Goal: Task Accomplishment & Management: Manage account settings

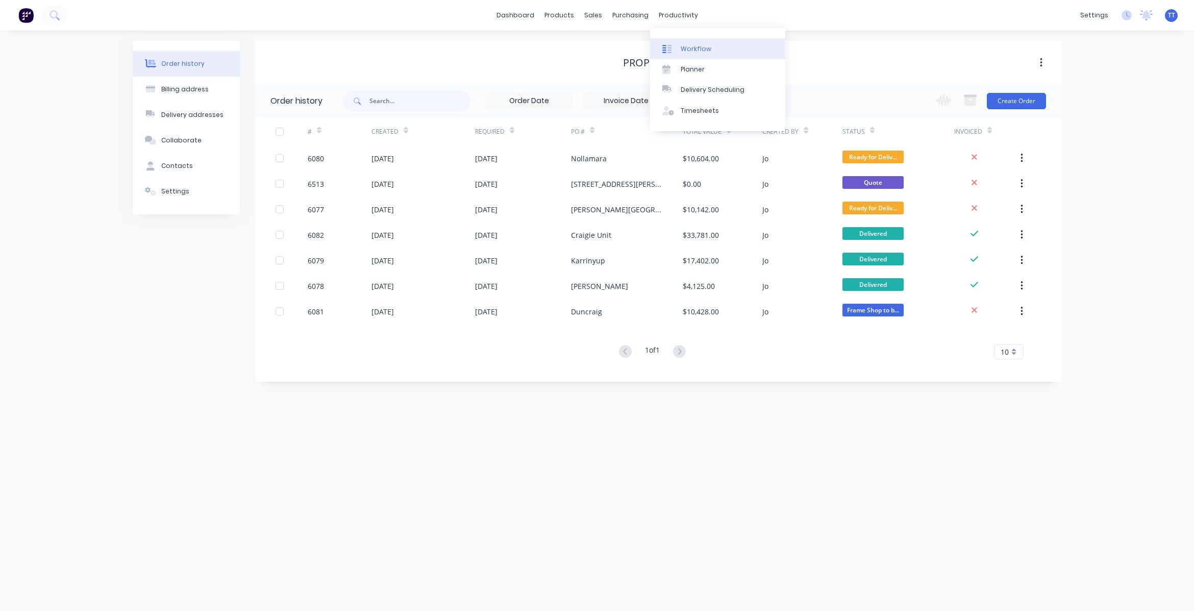
click at [696, 45] on div "Workflow" at bounding box center [696, 48] width 31 height 9
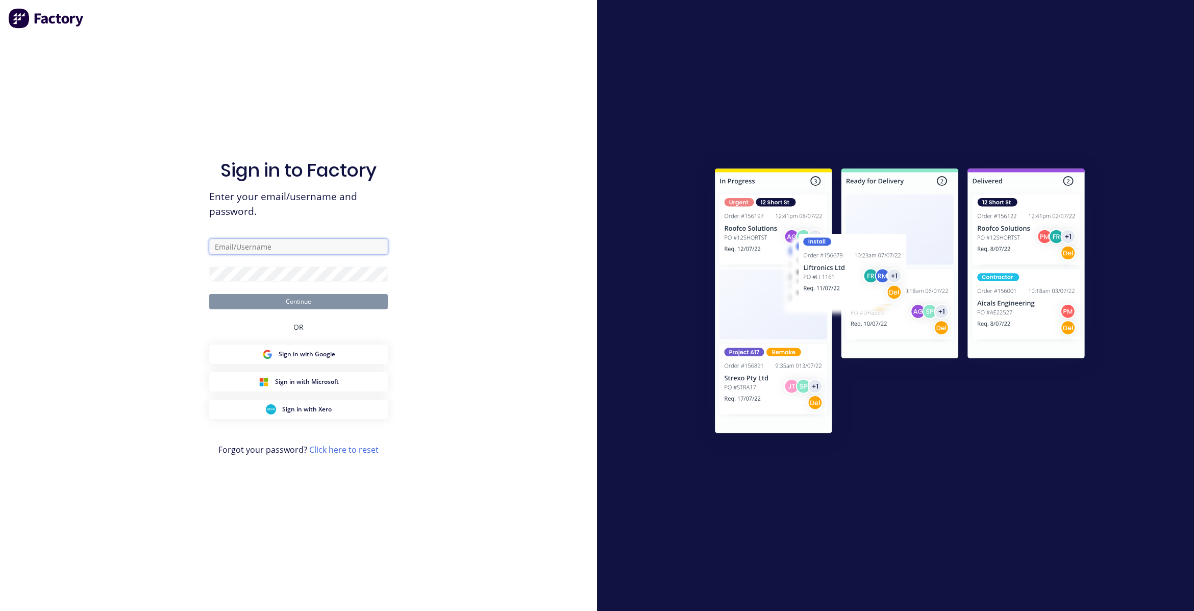
type input "[EMAIL_ADDRESS][DOMAIN_NAME]"
click at [291, 303] on button "Continue" at bounding box center [298, 301] width 179 height 15
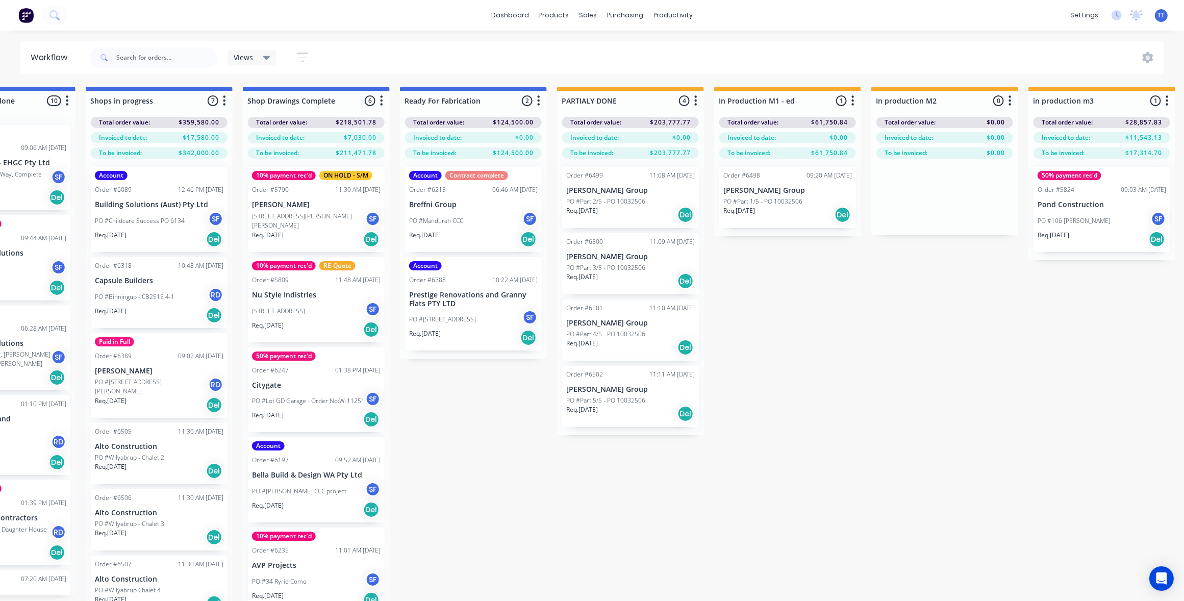
scroll to position [0, 1403]
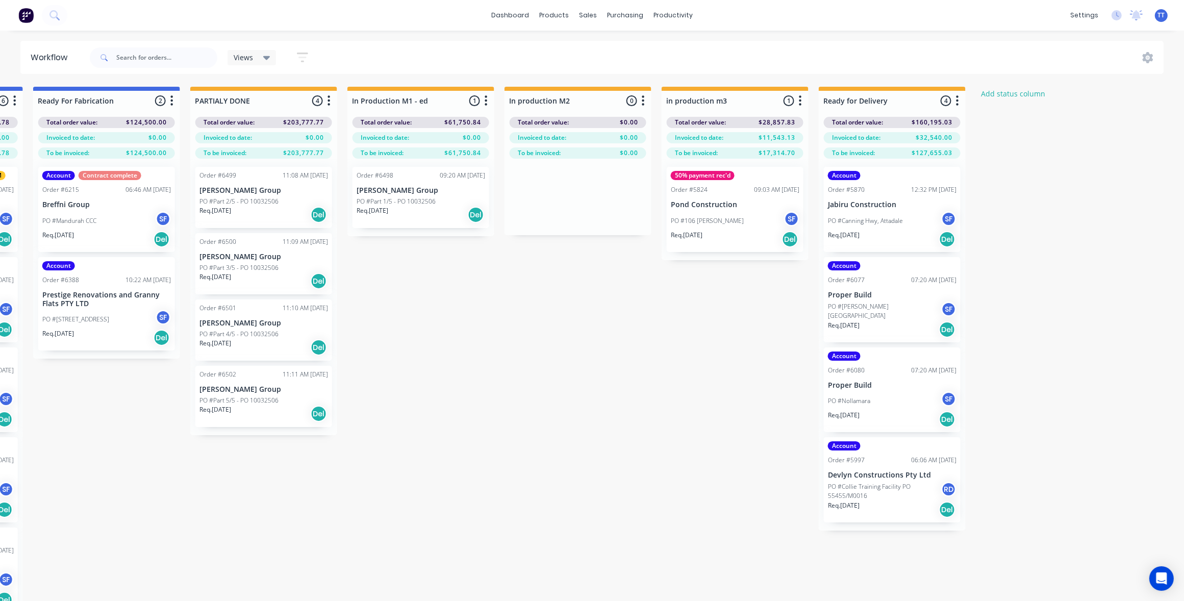
click at [889, 213] on div "PO #Canning Hwy, Attadale SF" at bounding box center [892, 220] width 129 height 19
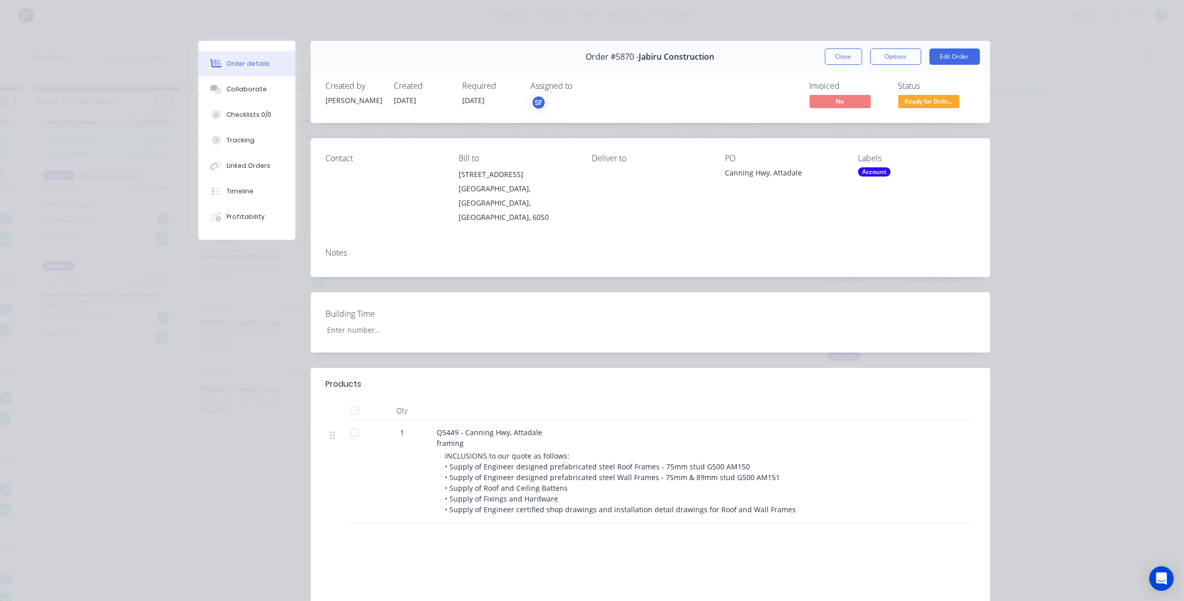
click at [482, 101] on span "[DATE]" at bounding box center [474, 100] width 22 height 10
click at [472, 97] on span "[DATE]" at bounding box center [474, 100] width 22 height 10
click at [467, 97] on span "[DATE]" at bounding box center [474, 100] width 22 height 10
click at [941, 52] on button "Edit Order" at bounding box center [955, 56] width 51 height 16
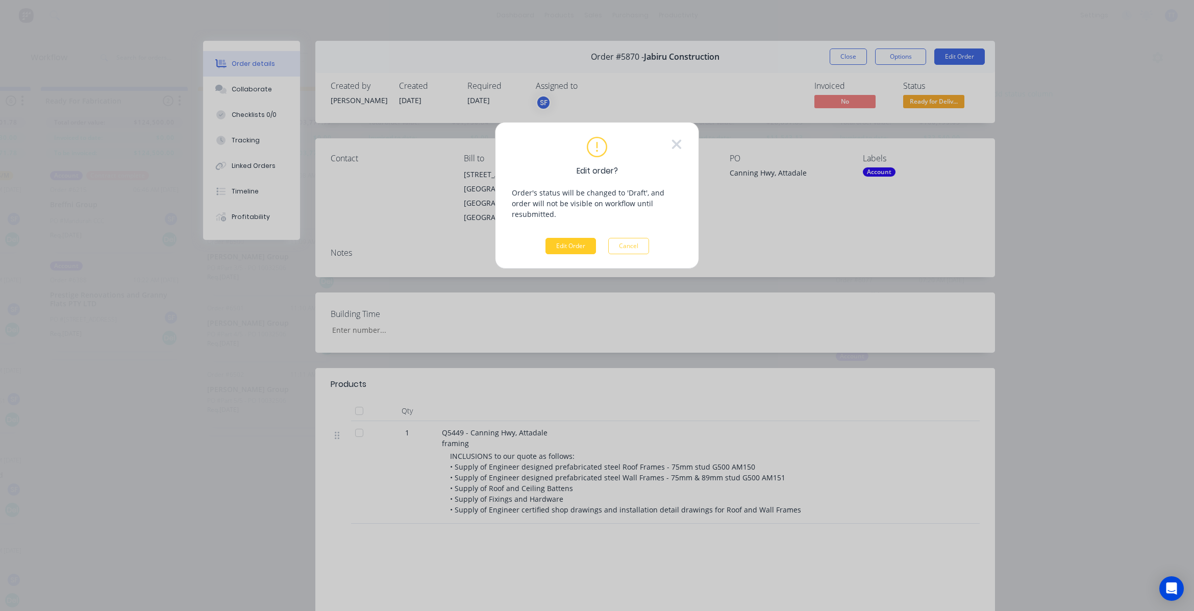
click at [581, 238] on button "Edit Order" at bounding box center [570, 246] width 51 height 16
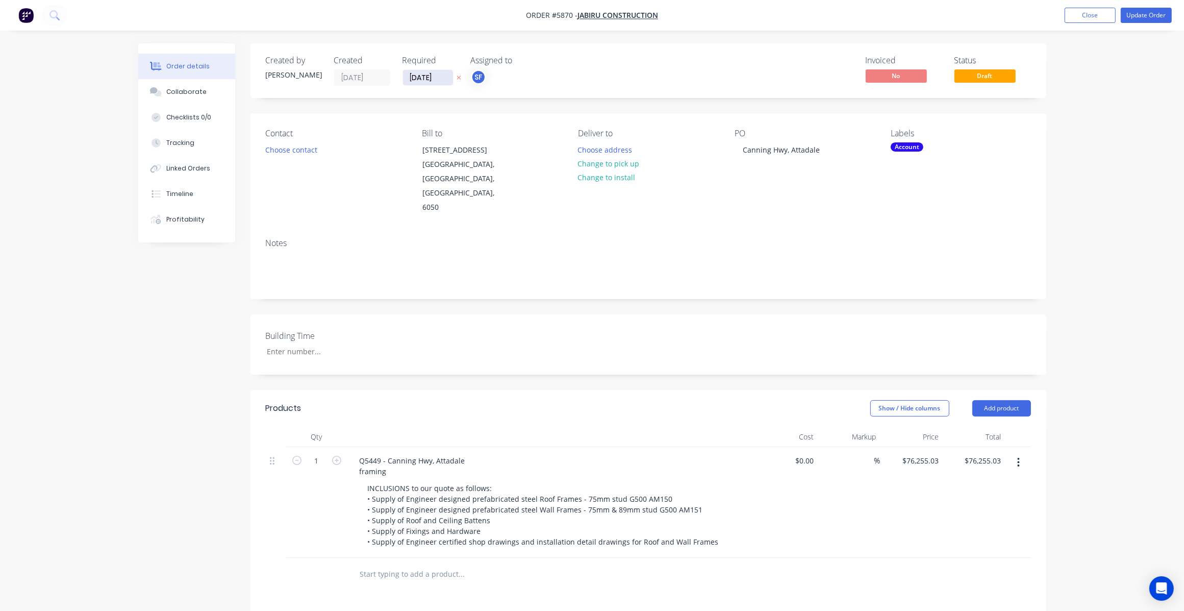
click at [422, 78] on input "[DATE]" at bounding box center [428, 77] width 50 height 15
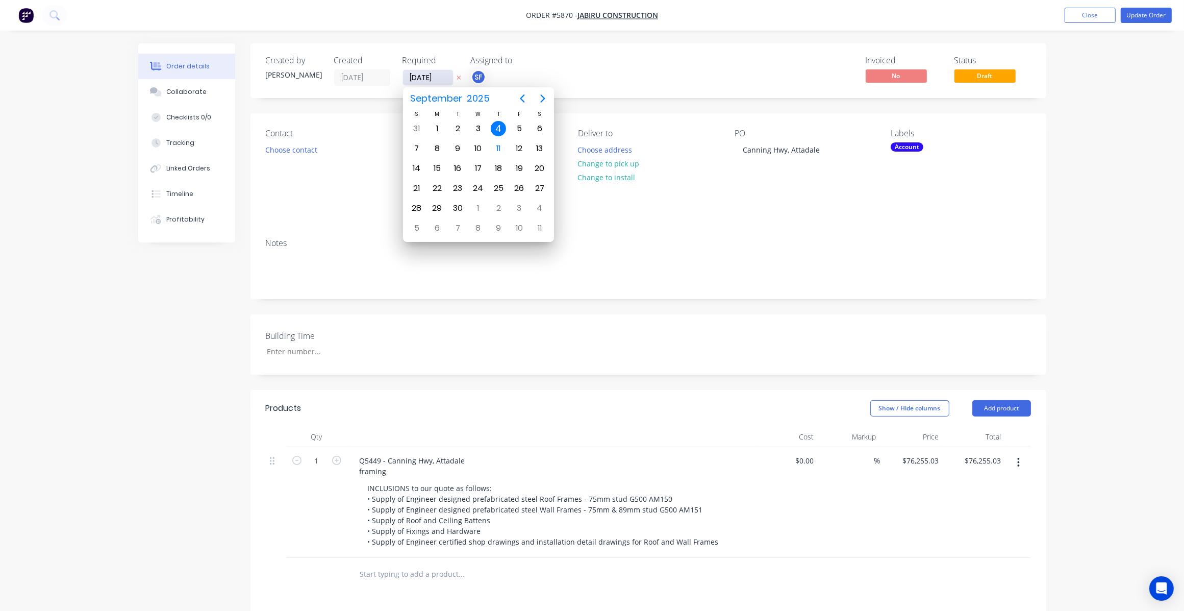
click at [417, 74] on input "[DATE]" at bounding box center [428, 77] width 50 height 15
click at [503, 164] on div "18" at bounding box center [498, 168] width 15 height 15
type input "[DATE]"
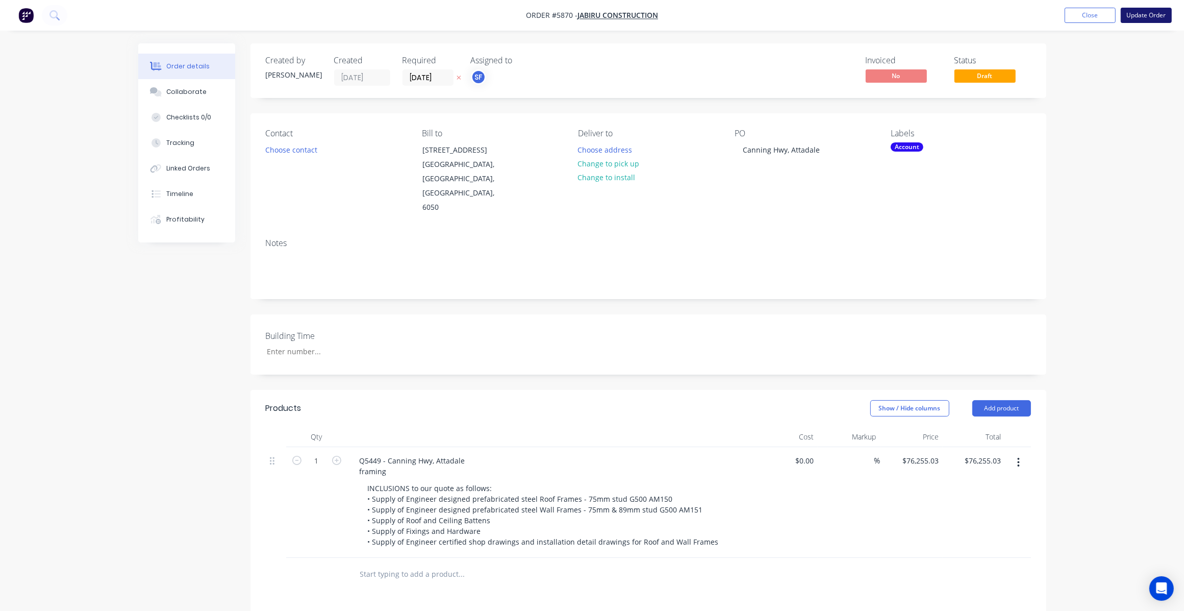
click at [1144, 13] on button "Update Order" at bounding box center [1146, 15] width 51 height 15
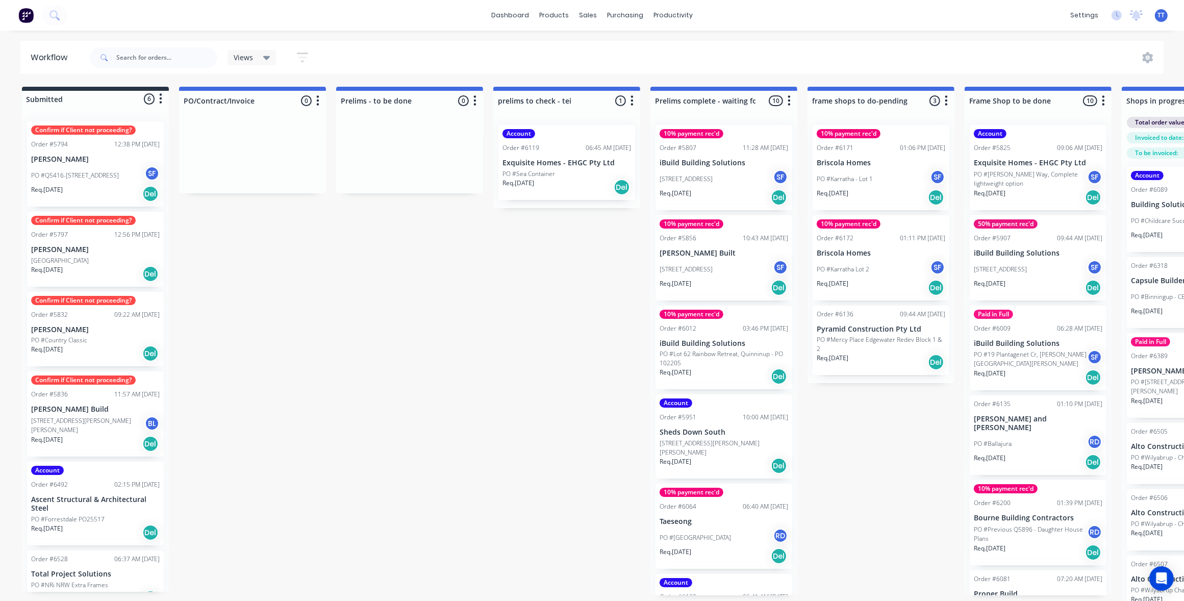
scroll to position [0, 1404]
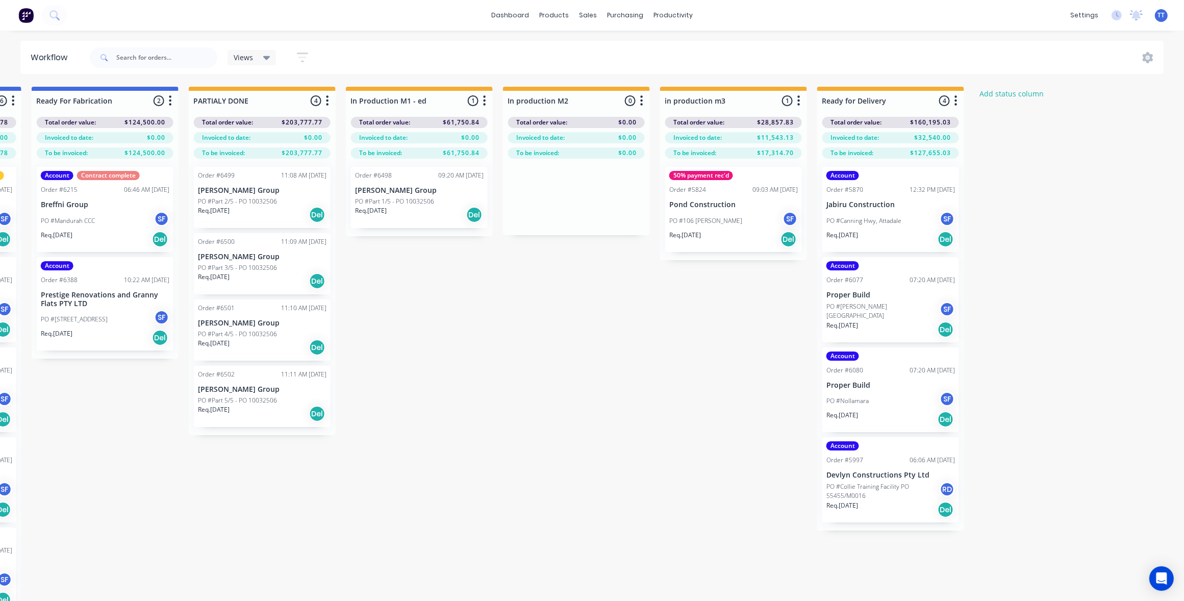
click at [875, 310] on p "PO #[PERSON_NAME][GEOGRAPHIC_DATA]" at bounding box center [882, 311] width 113 height 18
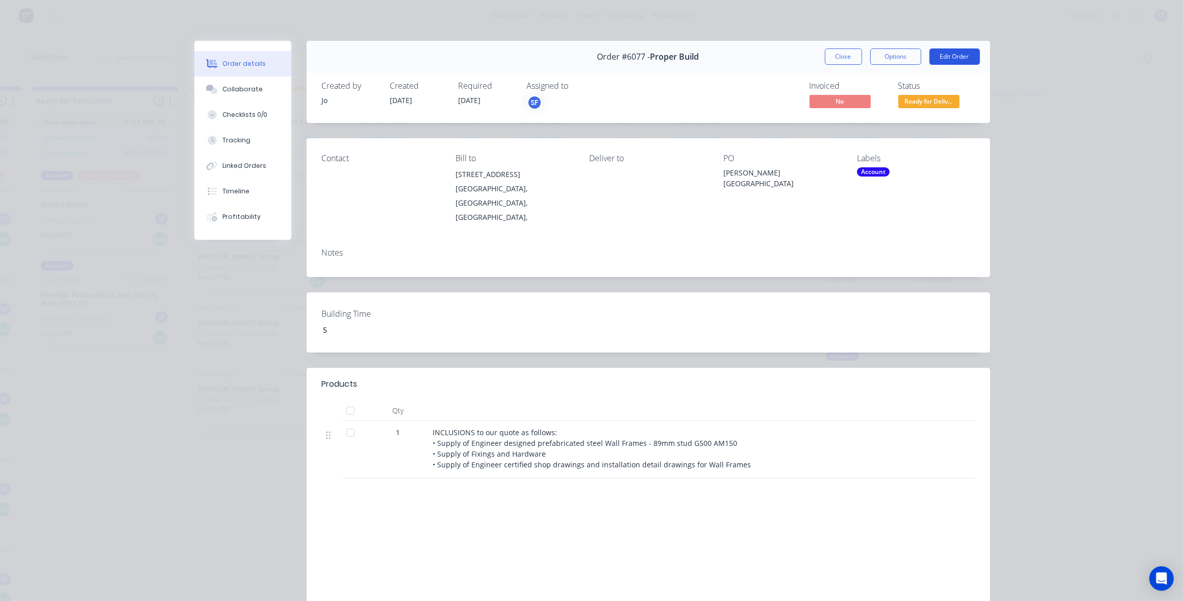
click at [951, 55] on button "Edit Order" at bounding box center [955, 56] width 51 height 16
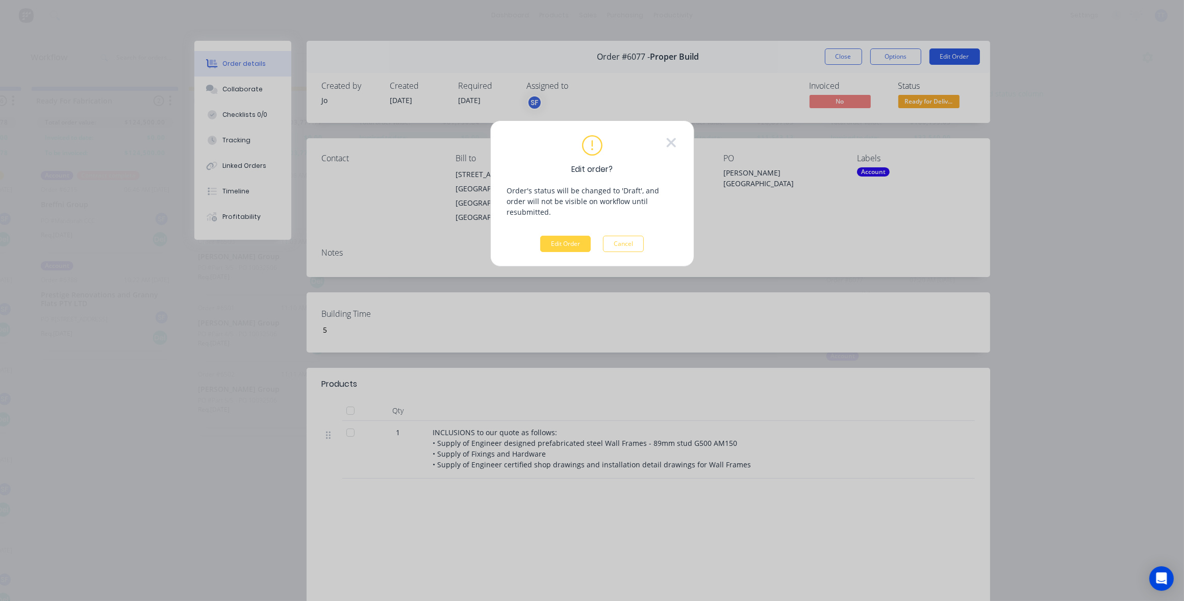
click at [951, 55] on div "Edit order? Order's status will be changed to 'Draft', and order will not be vi…" at bounding box center [592, 300] width 1184 height 601
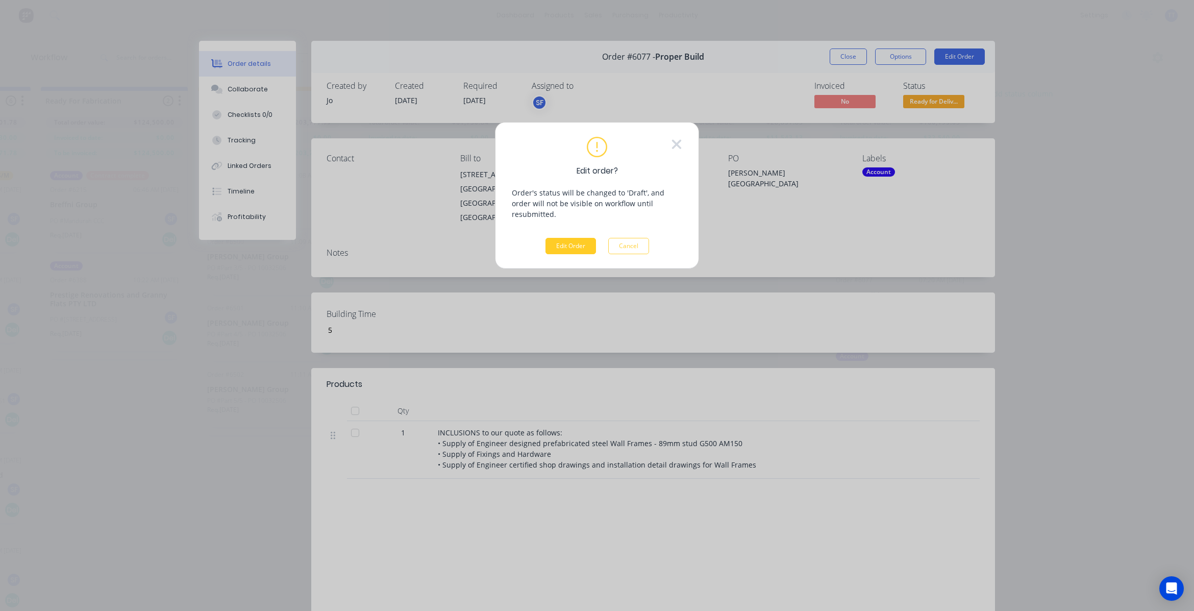
click at [577, 238] on button "Edit Order" at bounding box center [570, 246] width 51 height 16
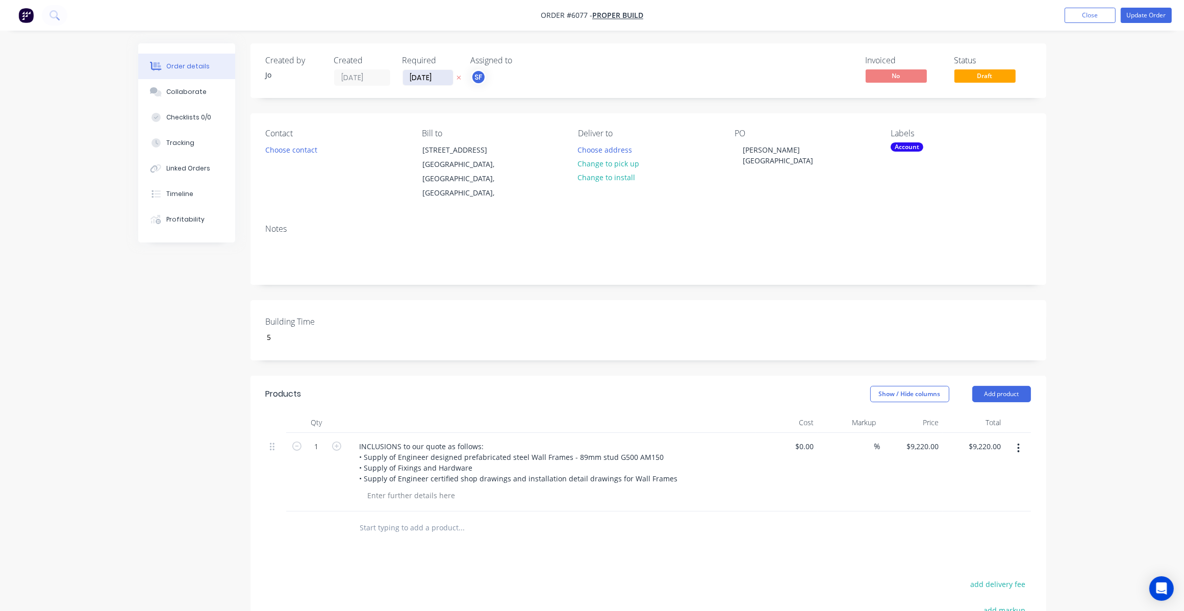
click at [430, 76] on input "[DATE]" at bounding box center [428, 77] width 50 height 15
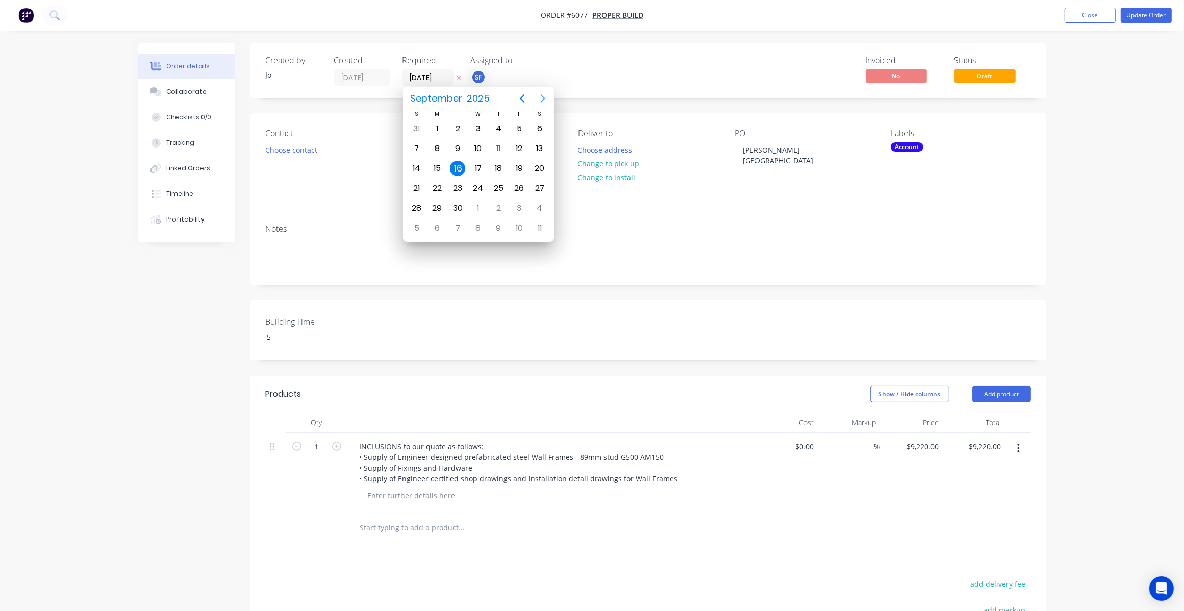
click at [543, 97] on icon "Next page" at bounding box center [542, 99] width 5 height 8
click at [481, 166] on div "15" at bounding box center [477, 168] width 15 height 15
type input "[DATE]"
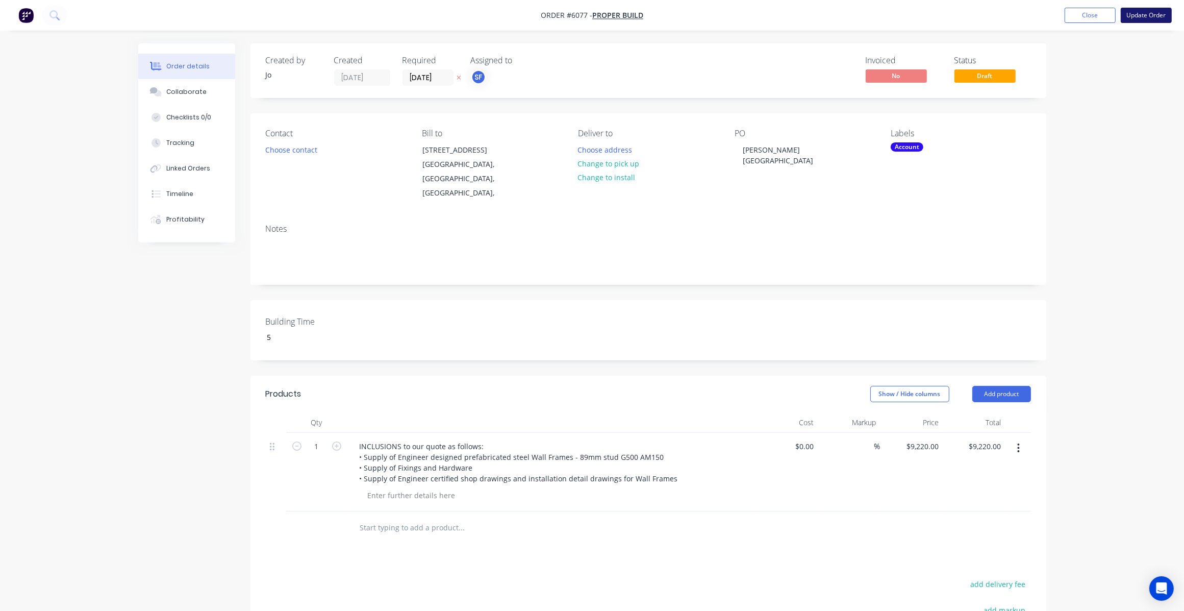
click at [1142, 14] on button "Update Order" at bounding box center [1146, 15] width 51 height 15
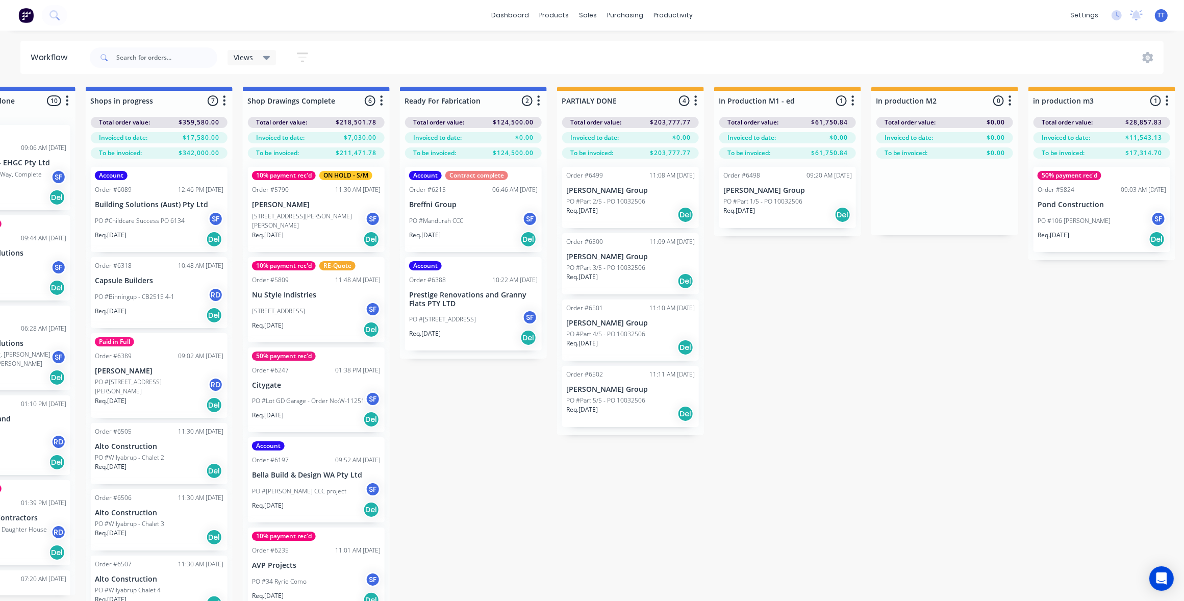
scroll to position [0, 1404]
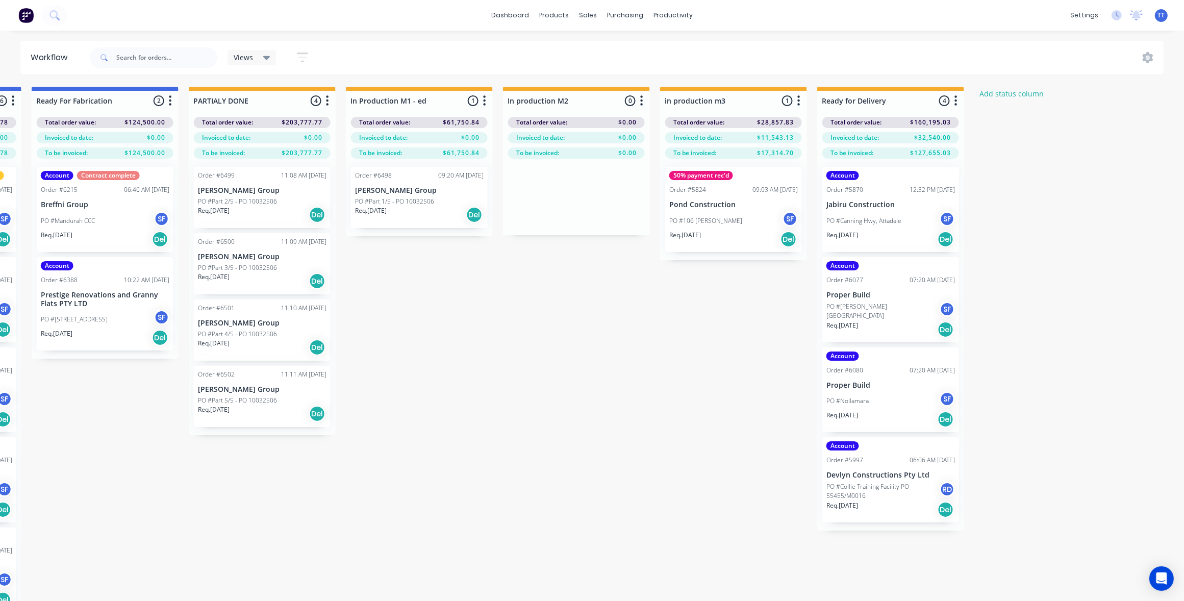
click at [913, 373] on div "07:20 AM [DATE]" at bounding box center [932, 370] width 45 height 9
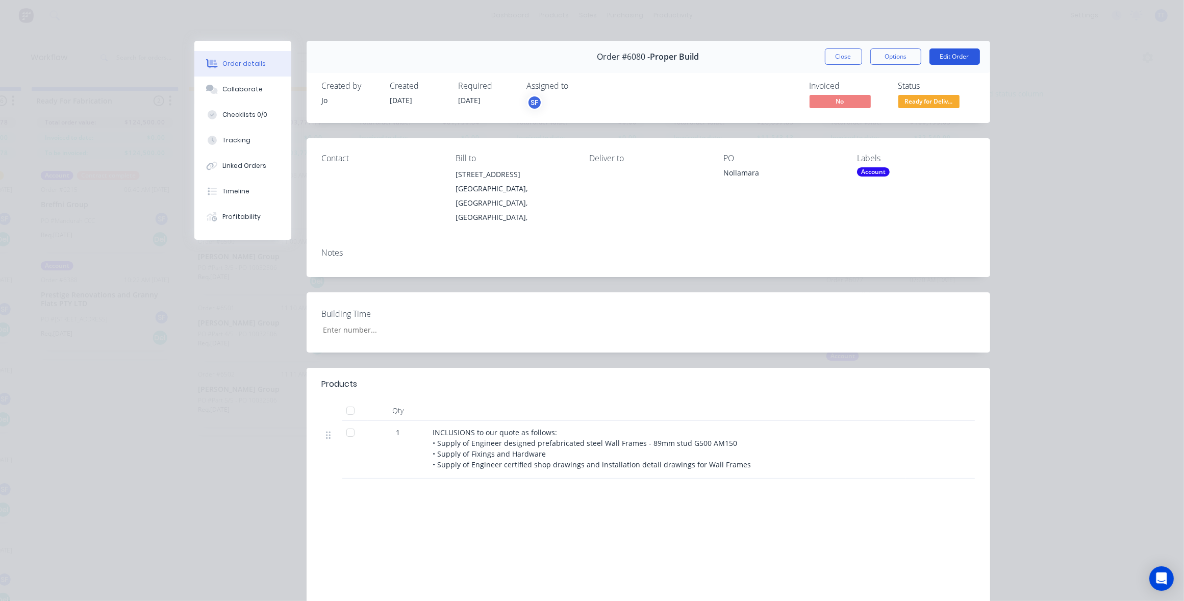
click at [953, 57] on button "Edit Order" at bounding box center [955, 56] width 51 height 16
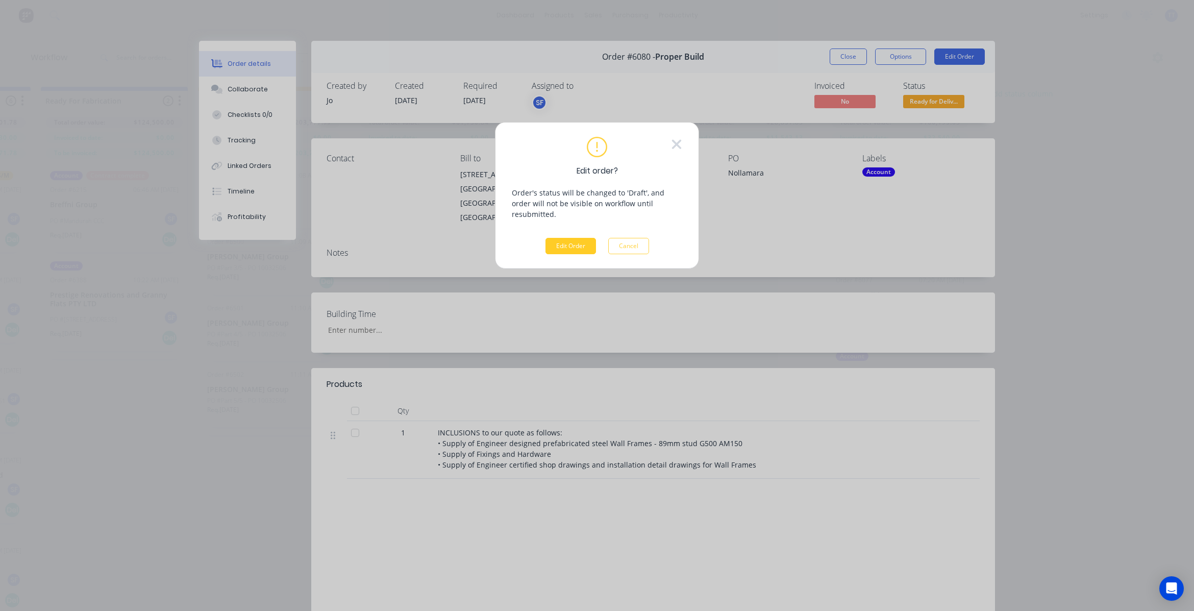
click at [578, 238] on button "Edit Order" at bounding box center [570, 246] width 51 height 16
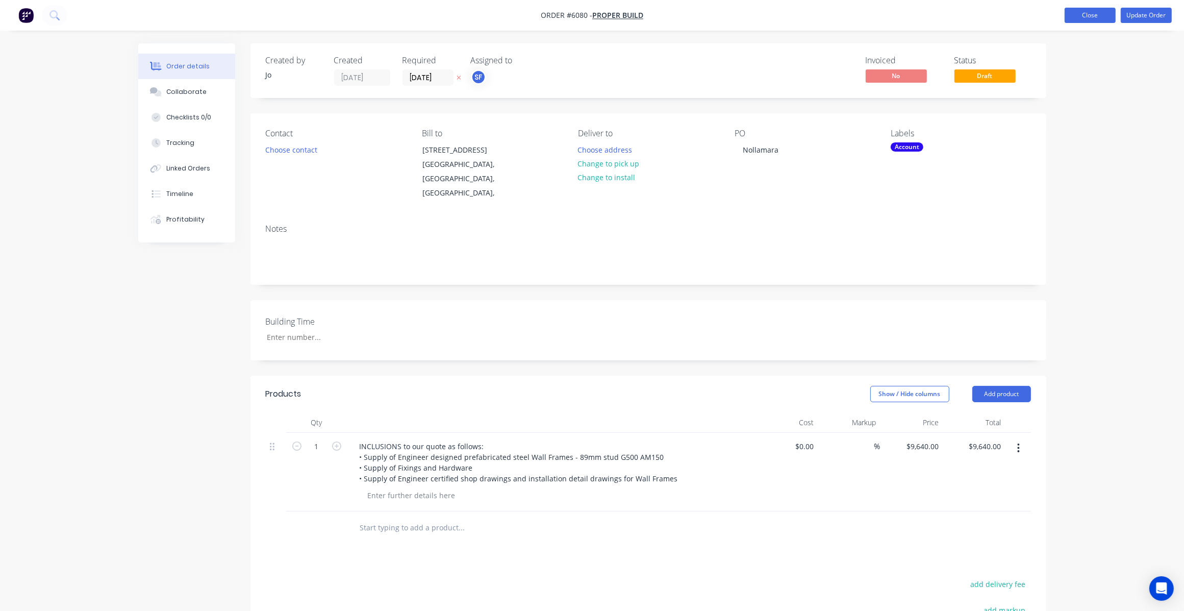
click at [1088, 13] on button "Close" at bounding box center [1090, 15] width 51 height 15
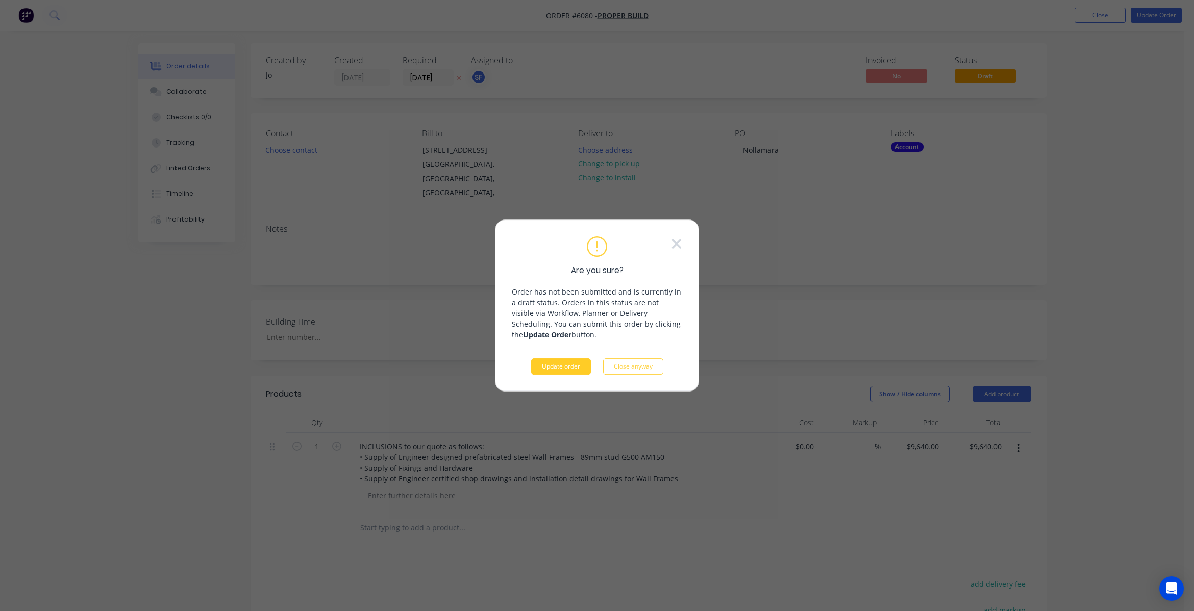
click at [566, 368] on button "Update order" at bounding box center [561, 366] width 60 height 16
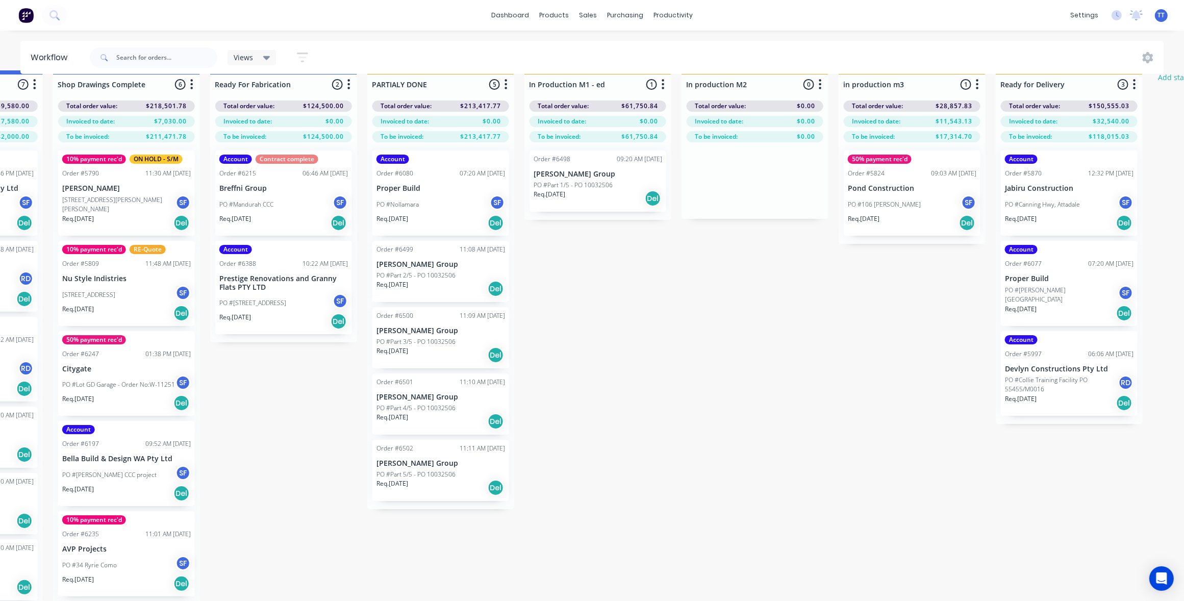
scroll to position [0, 1226]
